Goal: Information Seeking & Learning: Stay updated

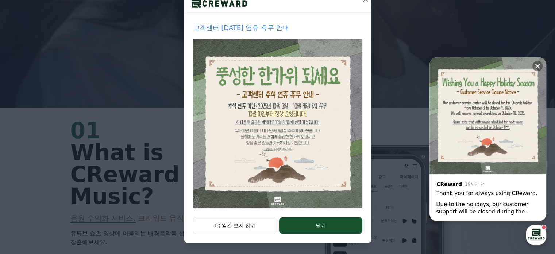
scroll to position [21, 0]
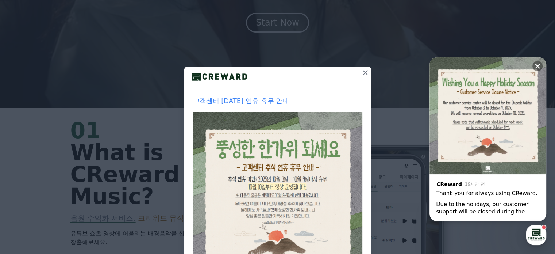
click at [361, 74] on icon at bounding box center [365, 72] width 9 height 9
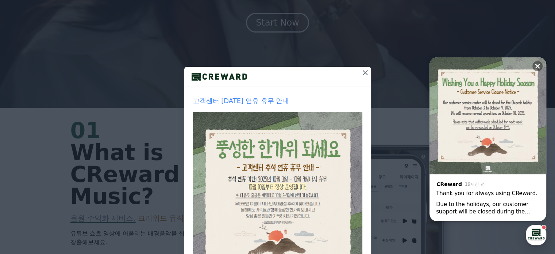
scroll to position [0, 0]
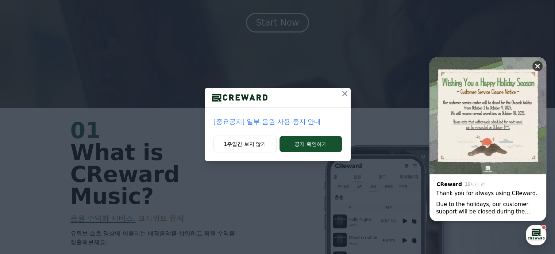
click at [534, 68] on icon at bounding box center [537, 65] width 7 height 7
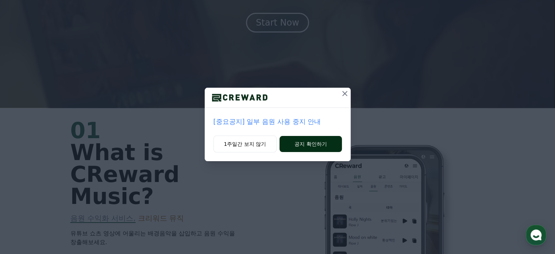
click at [296, 142] on button "공지 확인하기" at bounding box center [311, 144] width 62 height 16
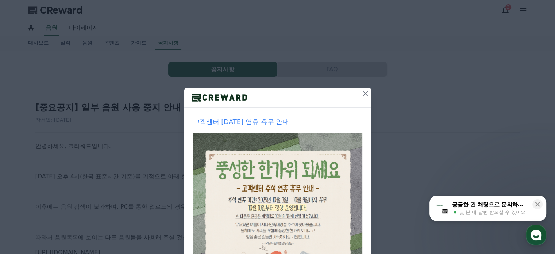
click at [362, 92] on icon at bounding box center [365, 93] width 9 height 9
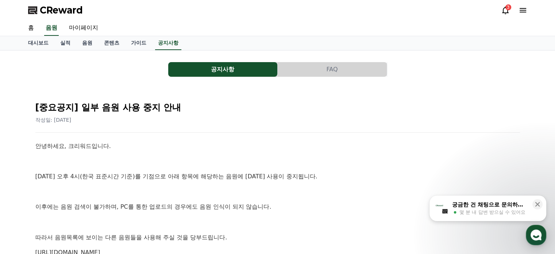
scroll to position [73, 0]
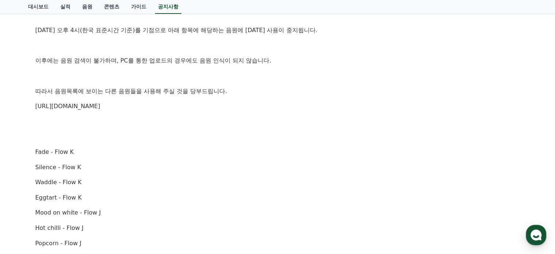
scroll to position [109, 0]
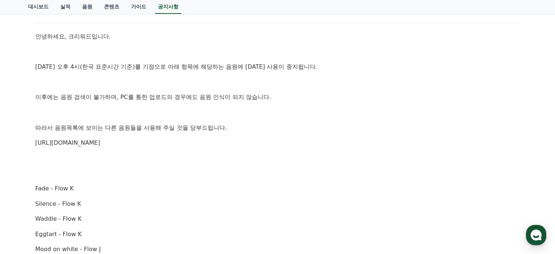
click at [71, 143] on link "https://creward.net/music/list/public" at bounding box center [67, 142] width 65 height 7
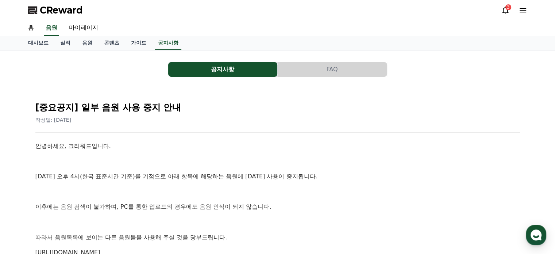
click at [209, 71] on button "공지사항" at bounding box center [222, 69] width 109 height 15
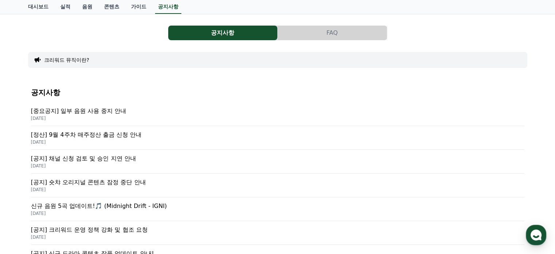
scroll to position [73, 0]
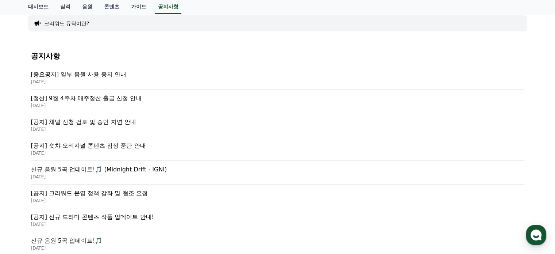
click at [139, 170] on p "신규 음원 5곡 업데이트!🎵 (Midnight Drift - IGNI)" at bounding box center [277, 169] width 493 height 9
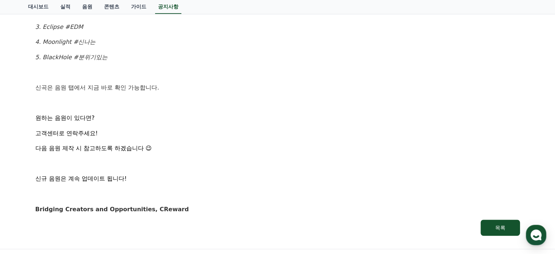
scroll to position [523, 0]
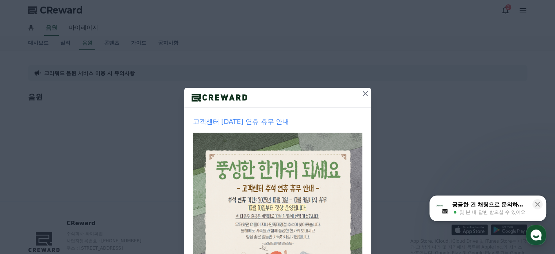
click at [361, 95] on icon at bounding box center [365, 93] width 9 height 9
